Goal: Task Accomplishment & Management: Manage account settings

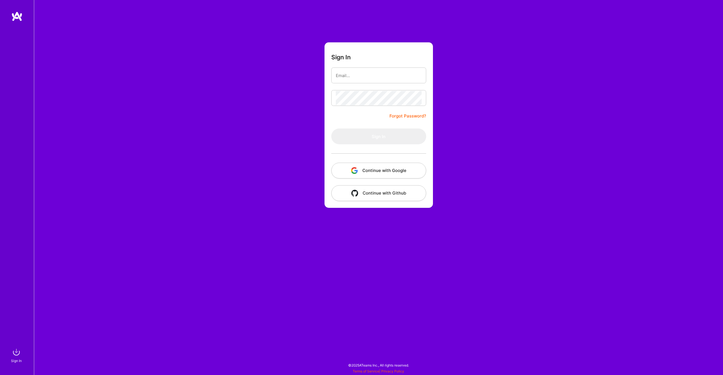
click at [0, 372] on com-1password-button at bounding box center [0, 372] width 0 height 0
type input "[EMAIL_ADDRESS][DOMAIN_NAME]"
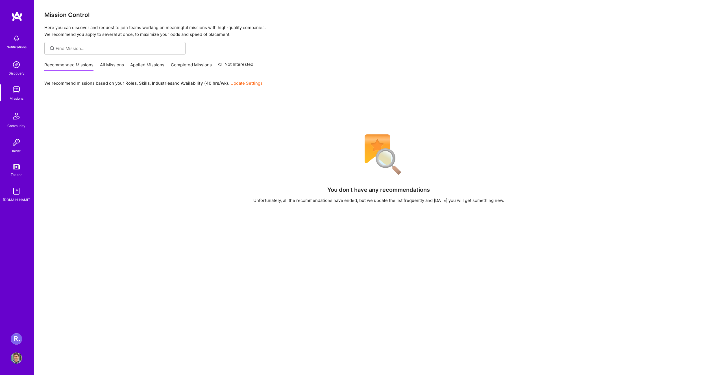
click at [19, 334] on img at bounding box center [16, 338] width 11 height 11
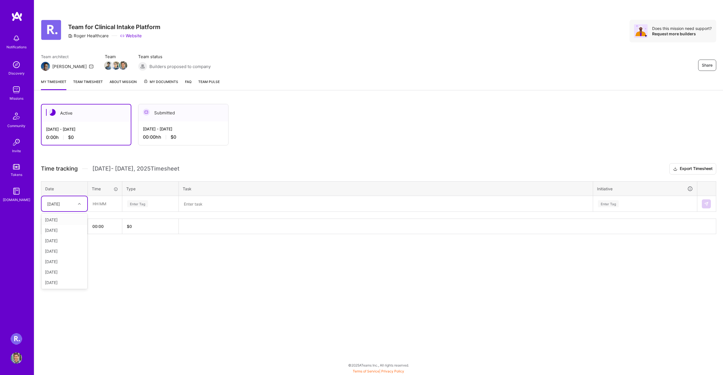
click at [60, 201] on div "[DATE]" at bounding box center [53, 204] width 13 height 6
click at [58, 269] on div "[DATE]" at bounding box center [65, 272] width 46 height 10
click at [102, 205] on input "text" at bounding box center [105, 203] width 34 height 15
click at [103, 210] on input "08:00" at bounding box center [105, 203] width 34 height 15
click at [97, 204] on input "08:00" at bounding box center [105, 203] width 34 height 15
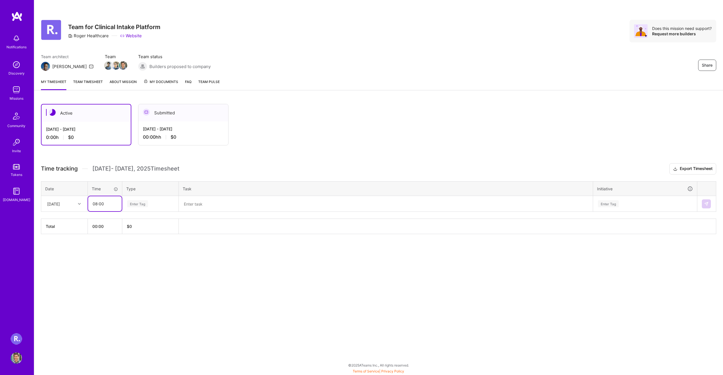
click at [97, 204] on input "08:00" at bounding box center [105, 203] width 34 height 15
click at [95, 204] on input "08:00" at bounding box center [105, 203] width 34 height 15
type input "04:00"
click at [146, 200] on div "Enter Tag" at bounding box center [151, 204] width 56 height 15
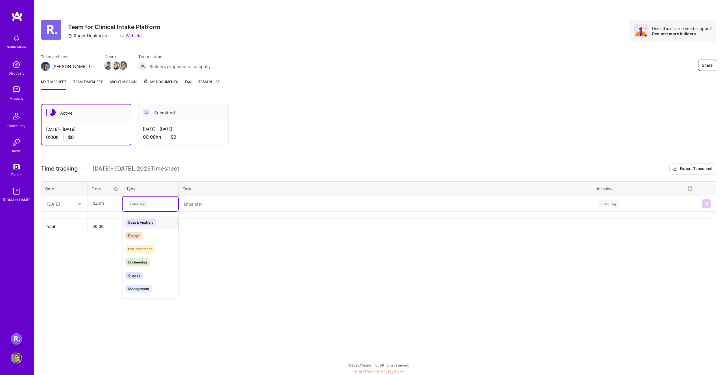
click at [139, 223] on span "Data & Analysis" at bounding box center [140, 223] width 31 height 8
click at [201, 207] on textarea at bounding box center [385, 204] width 413 height 15
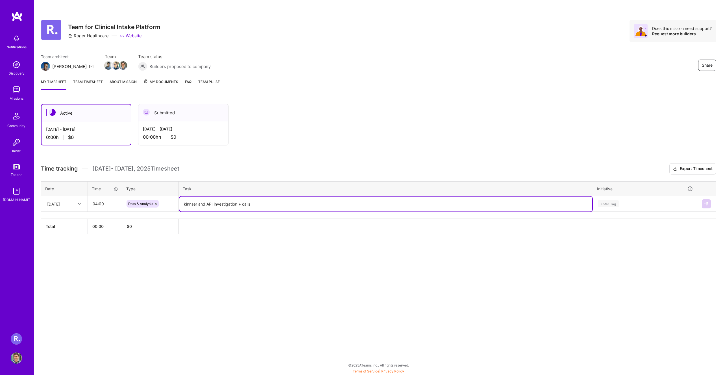
click at [189, 201] on textarea "kinnser and API investigation + calls" at bounding box center [385, 204] width 413 height 15
click at [184, 203] on textarea "kinnser and API investigation + calls" at bounding box center [385, 204] width 413 height 15
click at [198, 204] on textarea "kinnser and API investigation + calls" at bounding box center [385, 204] width 413 height 15
drag, startPoint x: 261, startPoint y: 206, endPoint x: 301, endPoint y: 208, distance: 40.5
click at [301, 208] on textarea "kinnser integration and API investigation + calls" at bounding box center [385, 204] width 413 height 15
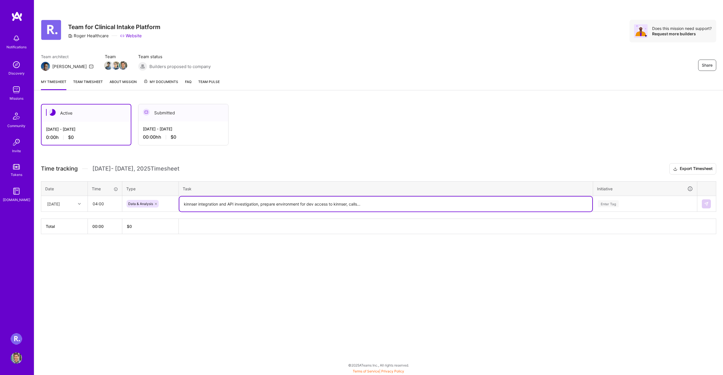
type textarea "kinnser integration and API investigation, prepare environment for dev access t…"
click at [647, 207] on div "Enter Tag" at bounding box center [644, 203] width 95 height 7
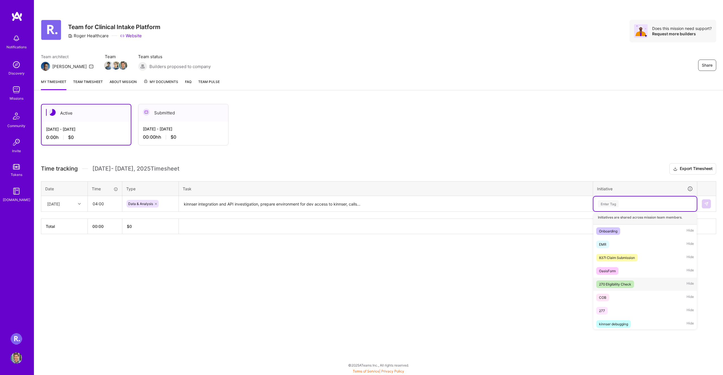
scroll to position [5, 0]
click at [639, 323] on div "kinnser debugging Hide" at bounding box center [644, 322] width 103 height 13
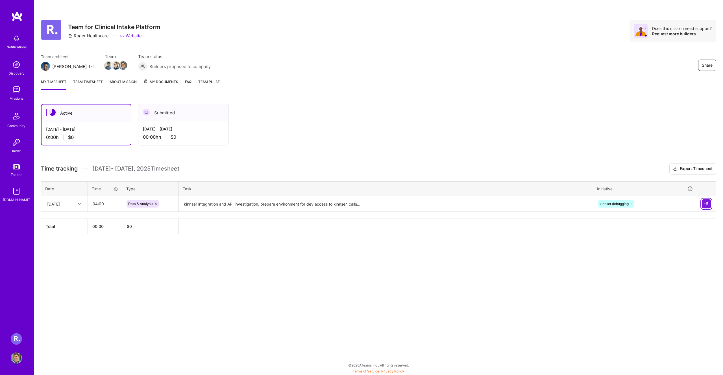
click at [708, 202] on img at bounding box center [706, 204] width 5 height 5
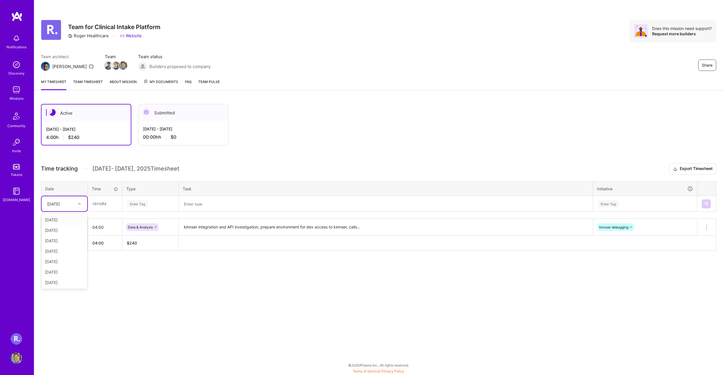
click at [73, 203] on div "[DATE]" at bounding box center [59, 203] width 31 height 9
click at [126, 255] on div "Active [DATE] - [DATE] 4:00 h $240 Submitted [DATE] - [DATE] 00:00h h $0 Time t…" at bounding box center [378, 187] width 689 height 181
click at [76, 226] on div "[DATE]" at bounding box center [64, 227] width 37 height 6
click at [51, 228] on div "[DATE]" at bounding box center [64, 227] width 37 height 6
click at [108, 201] on input "text" at bounding box center [105, 203] width 34 height 15
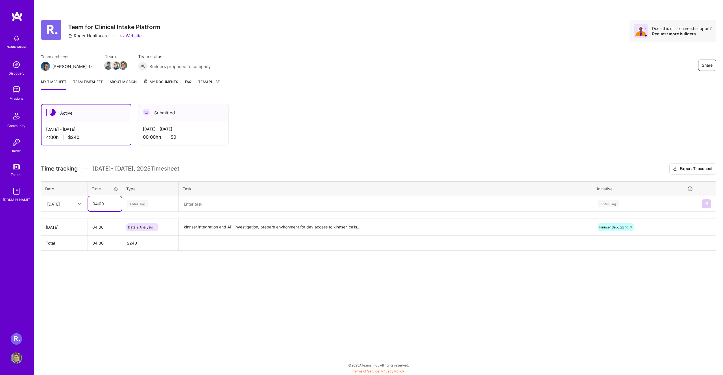
type input "04:00"
click at [142, 264] on span "Engineering" at bounding box center [137, 262] width 24 height 8
click at [199, 201] on textarea at bounding box center [385, 204] width 413 height 15
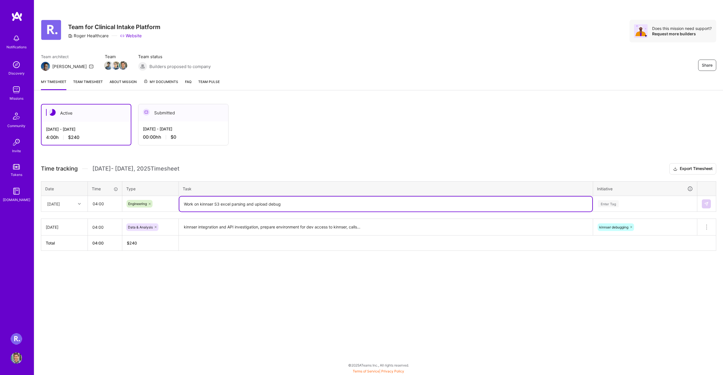
type textarea "Work on kinnser S3 excel parsing and upload debug"
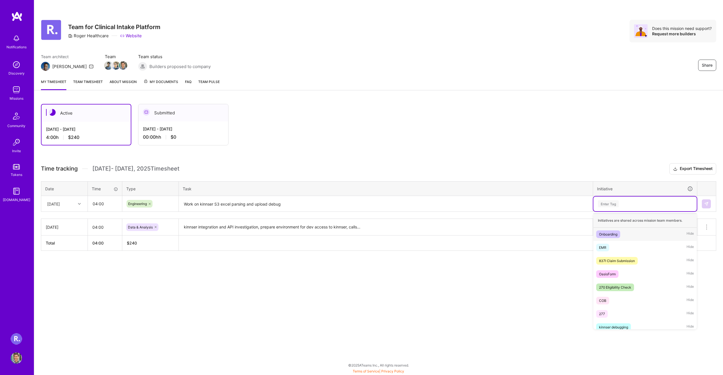
click at [607, 205] on div "Enter Tag" at bounding box center [608, 203] width 21 height 9
click at [607, 321] on div "kinnser debugging Hide" at bounding box center [644, 327] width 103 height 13
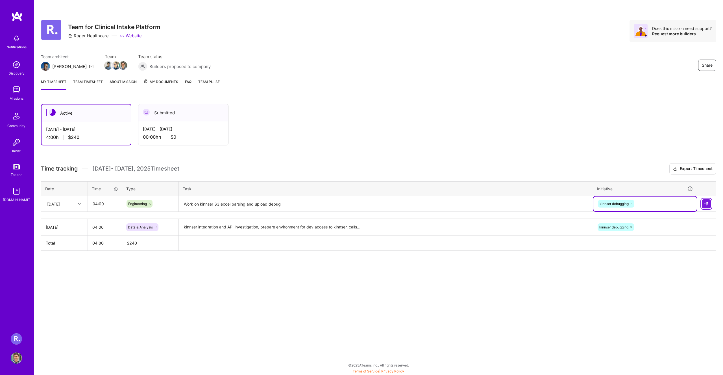
click at [704, 202] on img at bounding box center [706, 204] width 5 height 5
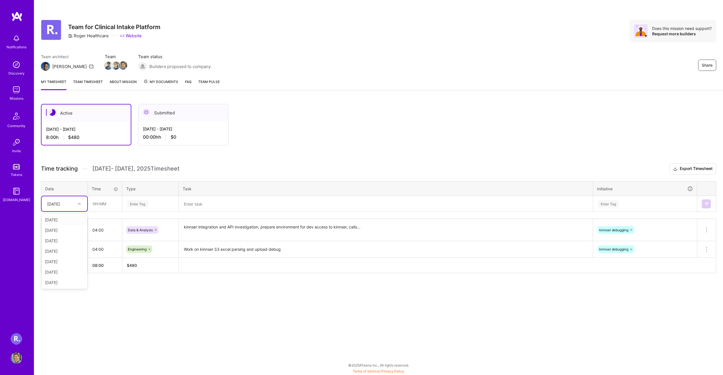
click at [60, 205] on div "[DATE]" at bounding box center [53, 204] width 13 height 6
click at [55, 274] on div "[DATE]" at bounding box center [65, 272] width 46 height 10
click at [104, 208] on input "text" at bounding box center [105, 203] width 34 height 15
type input "04:00"
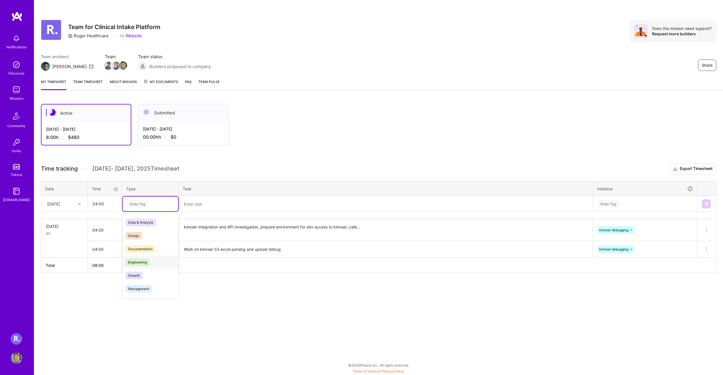
click at [132, 266] on div "Engineering" at bounding box center [151, 262] width 56 height 13
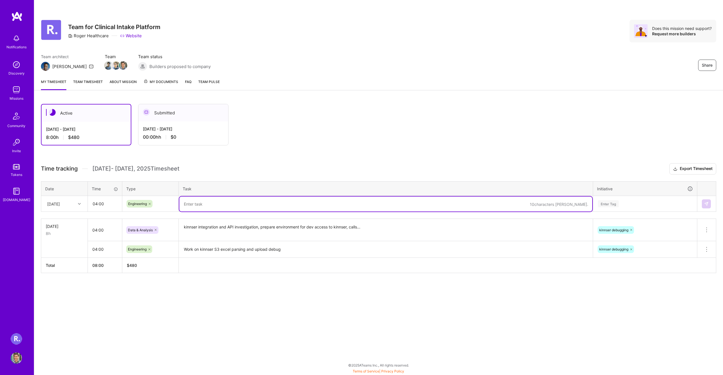
click at [218, 201] on textarea at bounding box center [385, 204] width 413 height 15
type textarea "Finalizing S3 excel upload with all desired metrics"
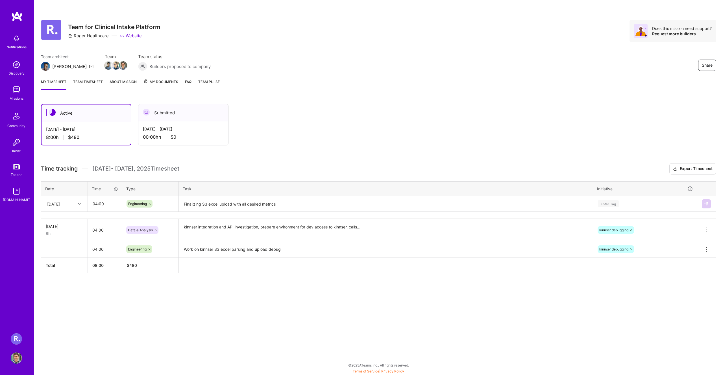
click at [634, 201] on div "Enter Tag" at bounding box center [644, 203] width 95 height 7
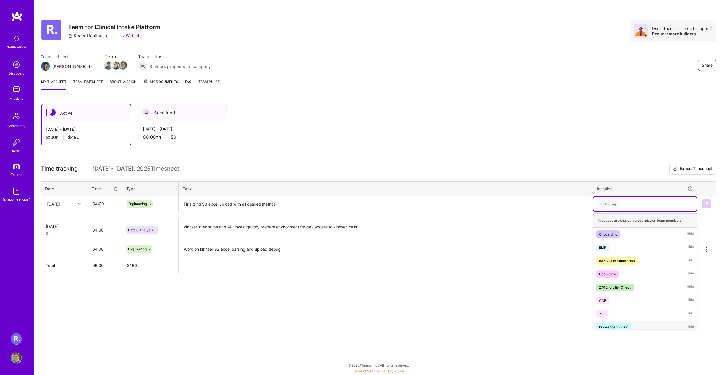
click at [621, 321] on div "kinnser debugging Hide" at bounding box center [644, 327] width 103 height 13
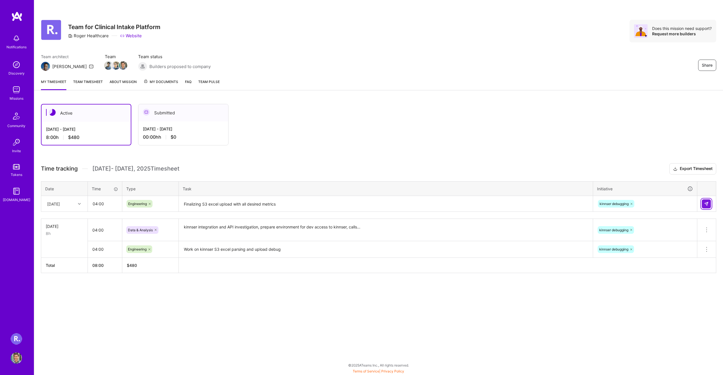
click at [704, 203] on img at bounding box center [706, 204] width 5 height 5
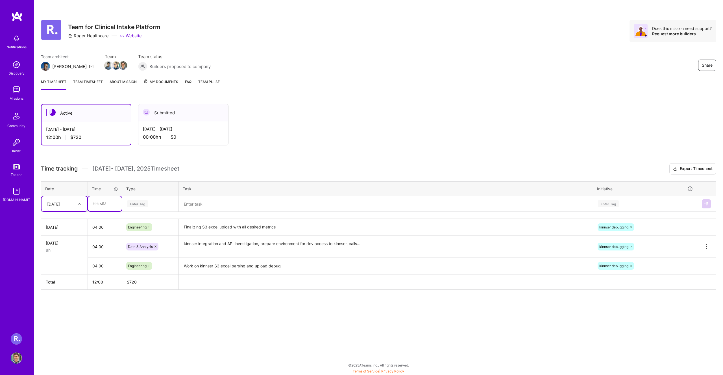
click at [100, 202] on input "text" at bounding box center [105, 203] width 34 height 15
type input "04:00"
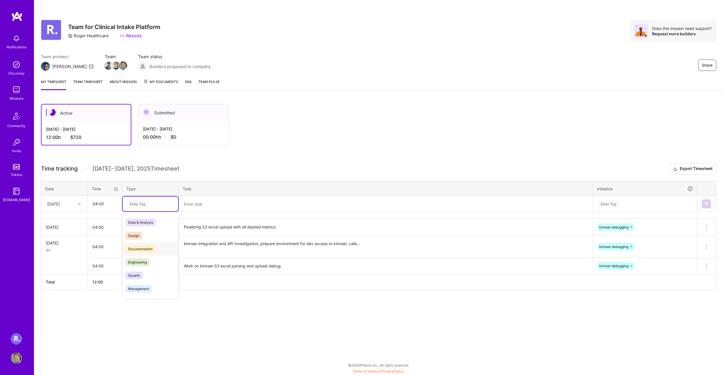
click at [156, 253] on div "Documentation" at bounding box center [151, 248] width 56 height 13
click at [149, 211] on div "Documentation" at bounding box center [151, 204] width 56 height 15
click at [211, 217] on div "Time tracking [DATE] - [DATE] Timesheet Export Timesheet Date Time Type Task In…" at bounding box center [378, 226] width 675 height 127
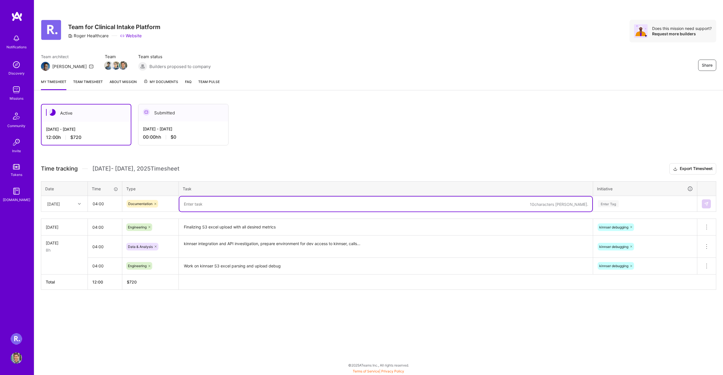
click at [207, 207] on textarea at bounding box center [385, 204] width 413 height 15
type textarea "Preparing and documenting Grafana logging metrics for kinnser debug"
click at [588, 193] on th "Task" at bounding box center [386, 188] width 414 height 15
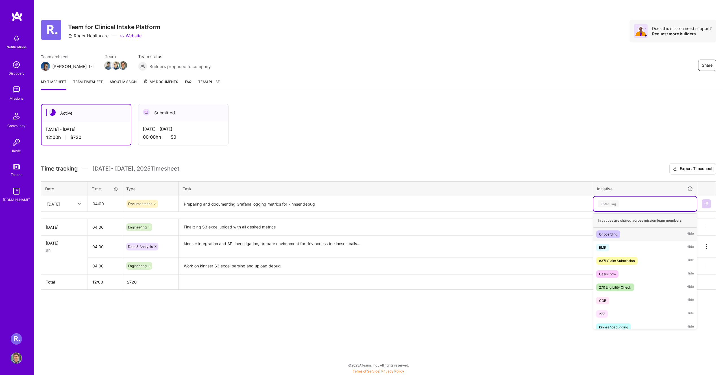
click at [604, 199] on div "Enter Tag" at bounding box center [644, 204] width 103 height 15
click at [623, 325] on div "kinnser debugging" at bounding box center [613, 327] width 29 height 6
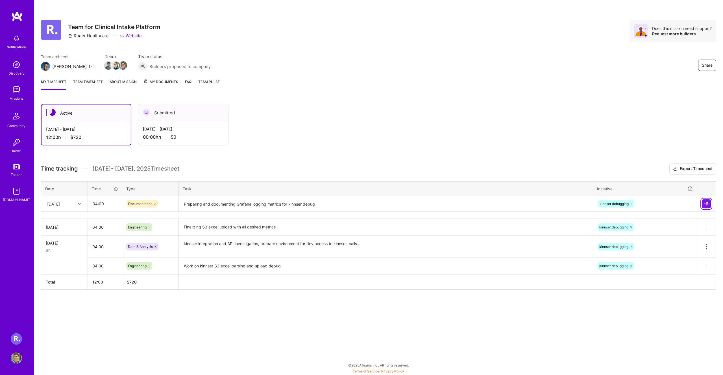
click at [708, 202] on img at bounding box center [706, 204] width 5 height 5
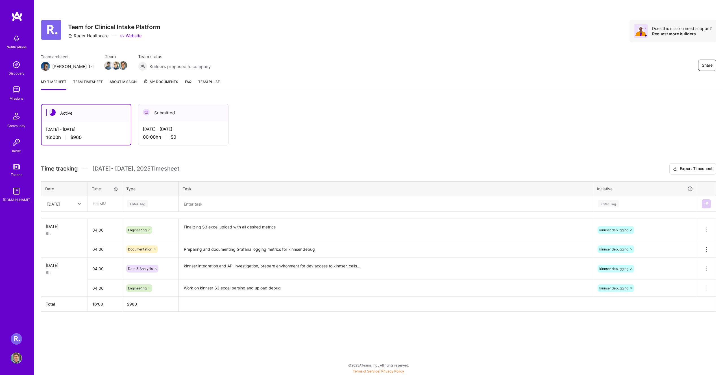
click at [91, 327] on div "Active [DATE] - [DATE] 16:00 h $960 Submitted [DATE] - [DATE] 00:00h h $0 Time …" at bounding box center [378, 218] width 689 height 242
click at [103, 83] on link "Team timesheet" at bounding box center [88, 84] width 30 height 11
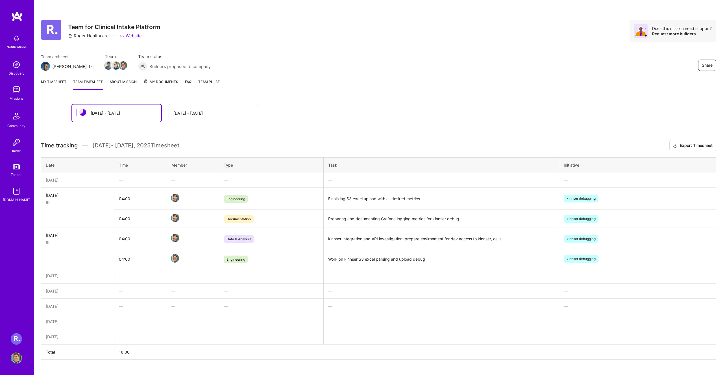
click at [118, 85] on link "About Mission" at bounding box center [123, 84] width 27 height 11
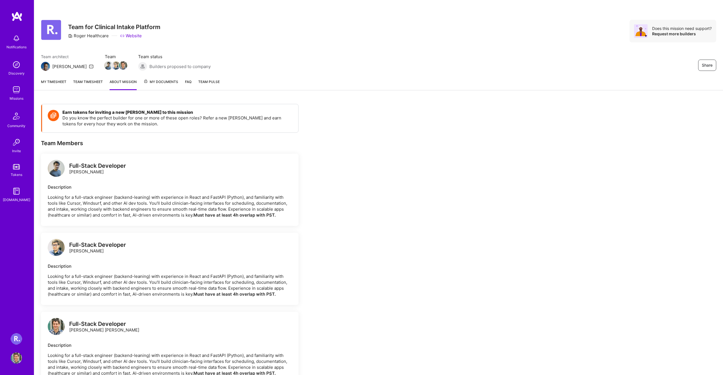
click at [152, 94] on div "Share Team for Clinical Intake Platform [PERSON_NAME] Healthcare Website Does t…" at bounding box center [378, 282] width 689 height 564
click at [152, 81] on span "My Documents" at bounding box center [160, 82] width 35 height 6
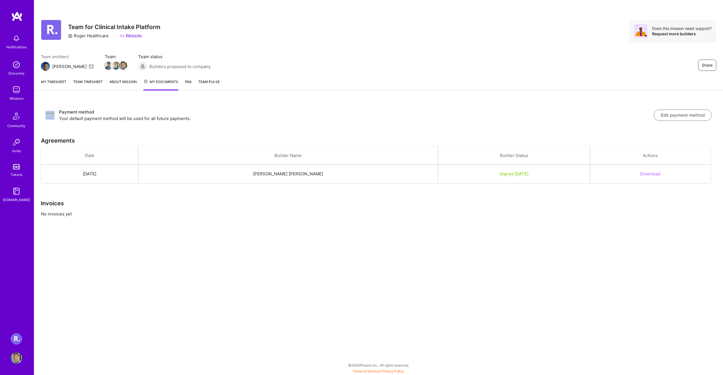
click at [200, 91] on div "Share Team for Clinical Intake Platform [PERSON_NAME] Healthcare Website Does t…" at bounding box center [378, 187] width 689 height 375
click at [197, 86] on div "My timesheet Team timesheet About Mission My Documents FAQ Team Pulse" at bounding box center [378, 82] width 689 height 16
click at [199, 85] on link "Team Pulse" at bounding box center [208, 85] width 21 height 12
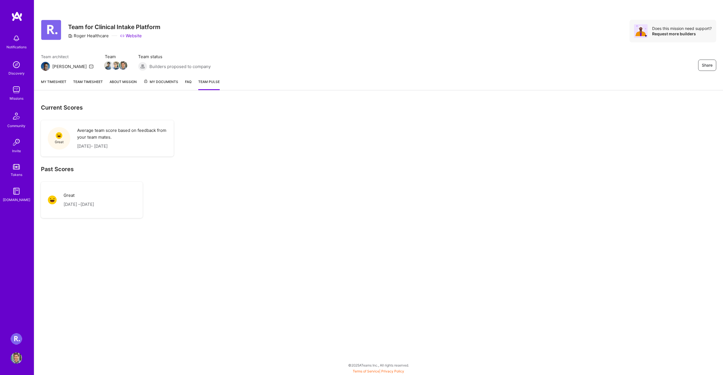
click at [186, 82] on link "FAQ" at bounding box center [188, 84] width 6 height 11
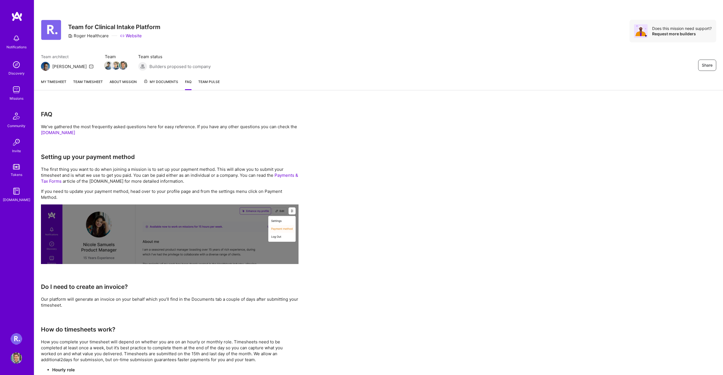
scroll to position [301, 0]
